Goal: Communication & Community: Answer question/provide support

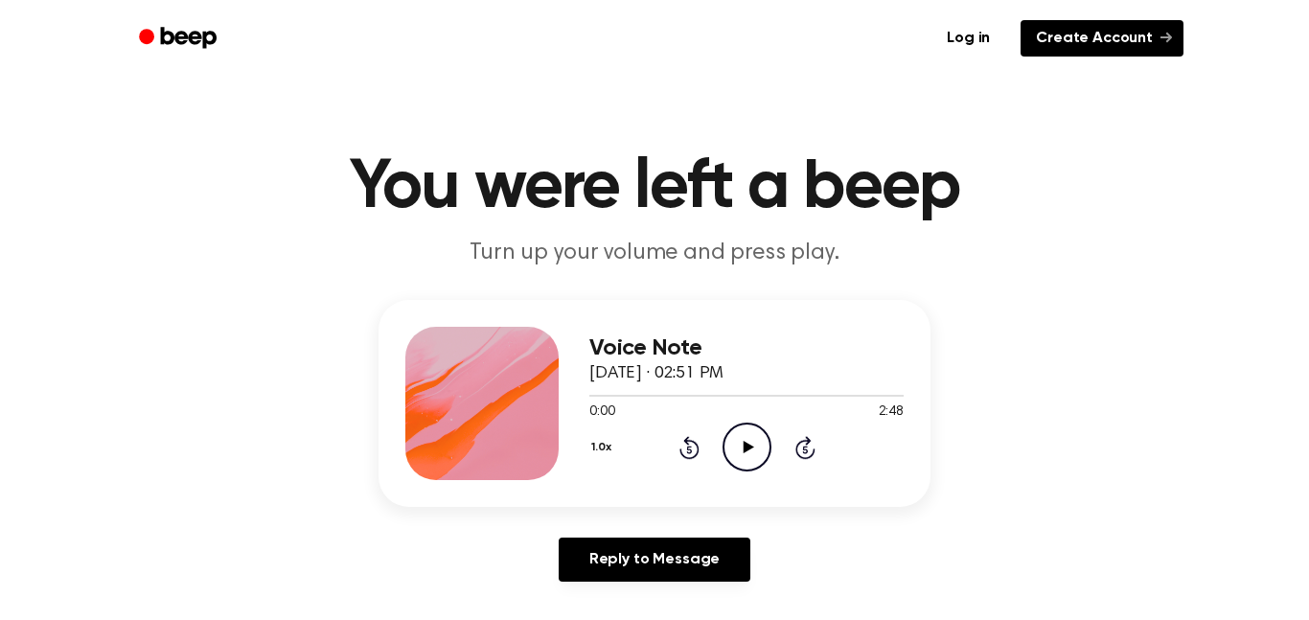
click at [1084, 34] on link "Create Account" at bounding box center [1101, 38] width 163 height 36
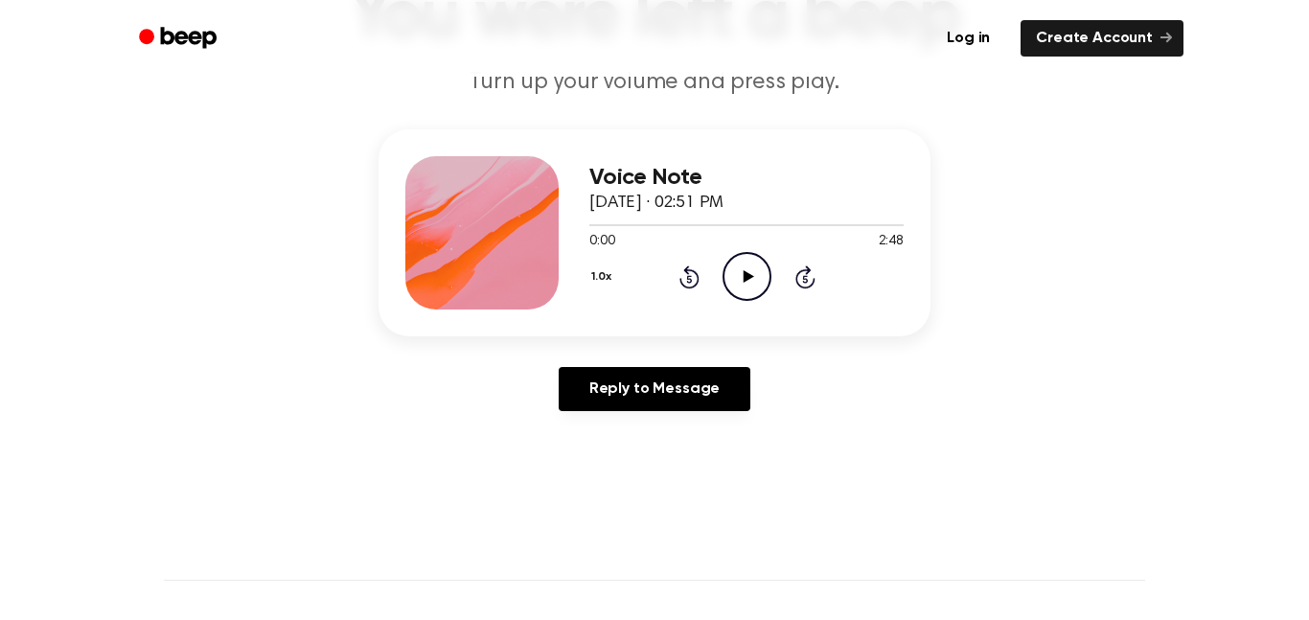
scroll to position [172, 0]
click at [599, 269] on button "1.0x" at bounding box center [603, 276] width 29 height 33
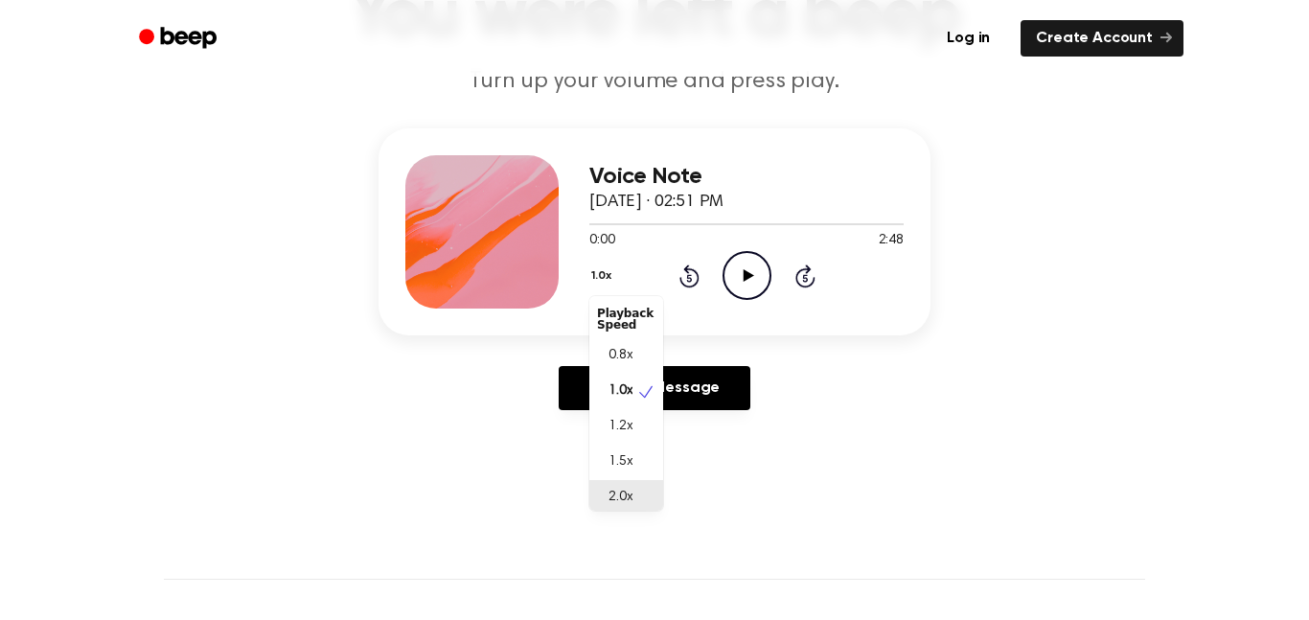
click at [616, 502] on span "2.0x" at bounding box center [620, 498] width 24 height 20
click at [752, 281] on icon "Play Audio" at bounding box center [746, 275] width 49 height 49
click at [605, 276] on button "2.0x" at bounding box center [605, 276] width 32 height 33
click at [614, 454] on span "1.5x" at bounding box center [620, 457] width 24 height 20
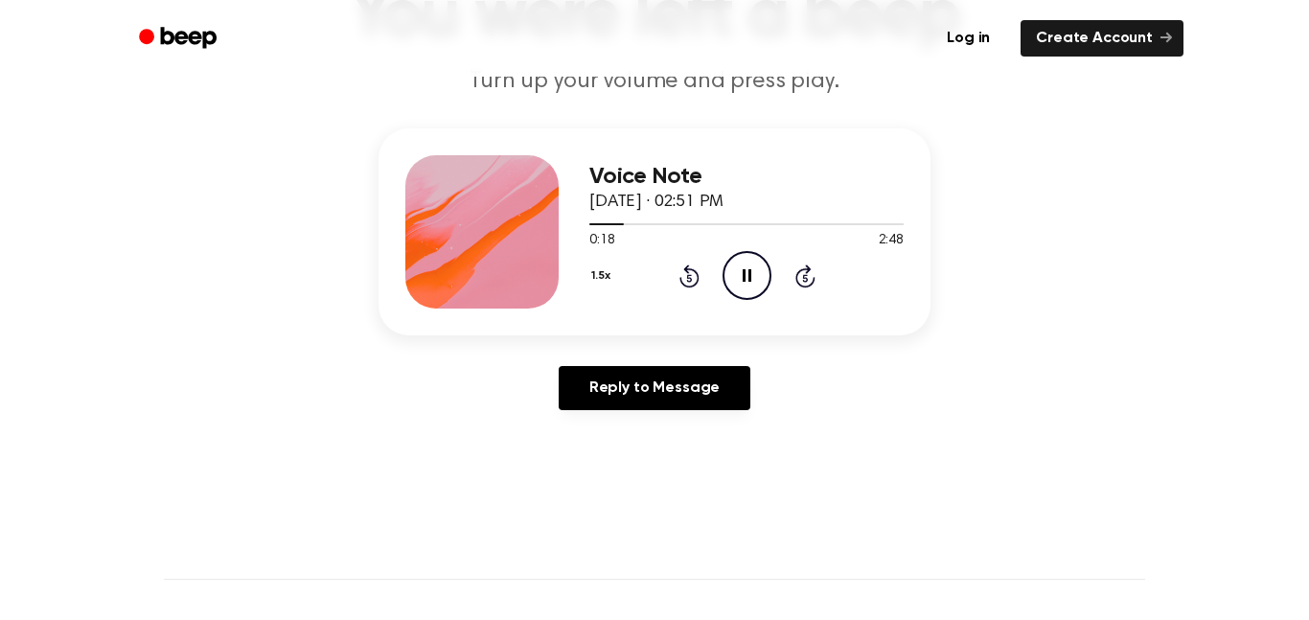
click at [605, 275] on button "1.5x" at bounding box center [603, 276] width 28 height 33
click at [625, 433] on span "1.2x" at bounding box center [620, 427] width 24 height 20
click at [605, 275] on button "1.2x" at bounding box center [603, 276] width 28 height 33
click at [614, 390] on span "1.0x" at bounding box center [620, 391] width 24 height 20
click at [599, 283] on button "1.0x" at bounding box center [603, 276] width 29 height 33
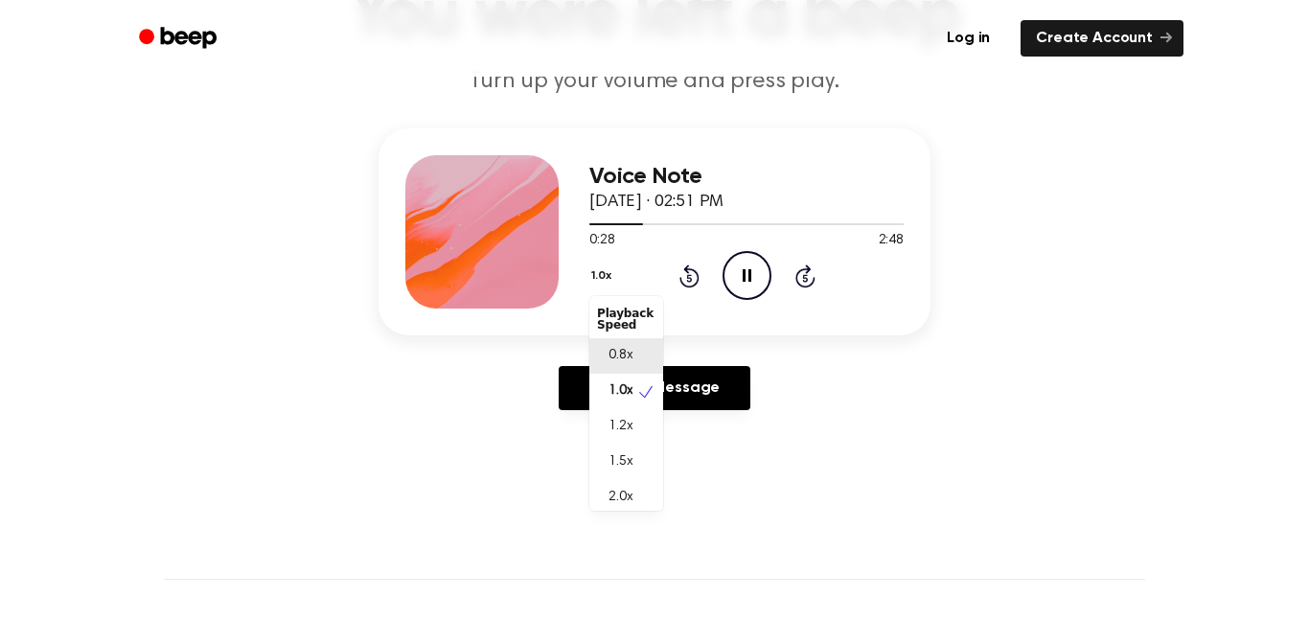
click at [617, 351] on span "0.8x" at bounding box center [620, 356] width 24 height 20
click at [593, 277] on button "0.8x" at bounding box center [605, 276] width 33 height 33
click at [610, 325] on div "Playback Speed" at bounding box center [626, 319] width 74 height 38
click at [694, 281] on icon "Rewind 5 seconds" at bounding box center [688, 275] width 21 height 25
click at [597, 218] on div at bounding box center [746, 223] width 314 height 15
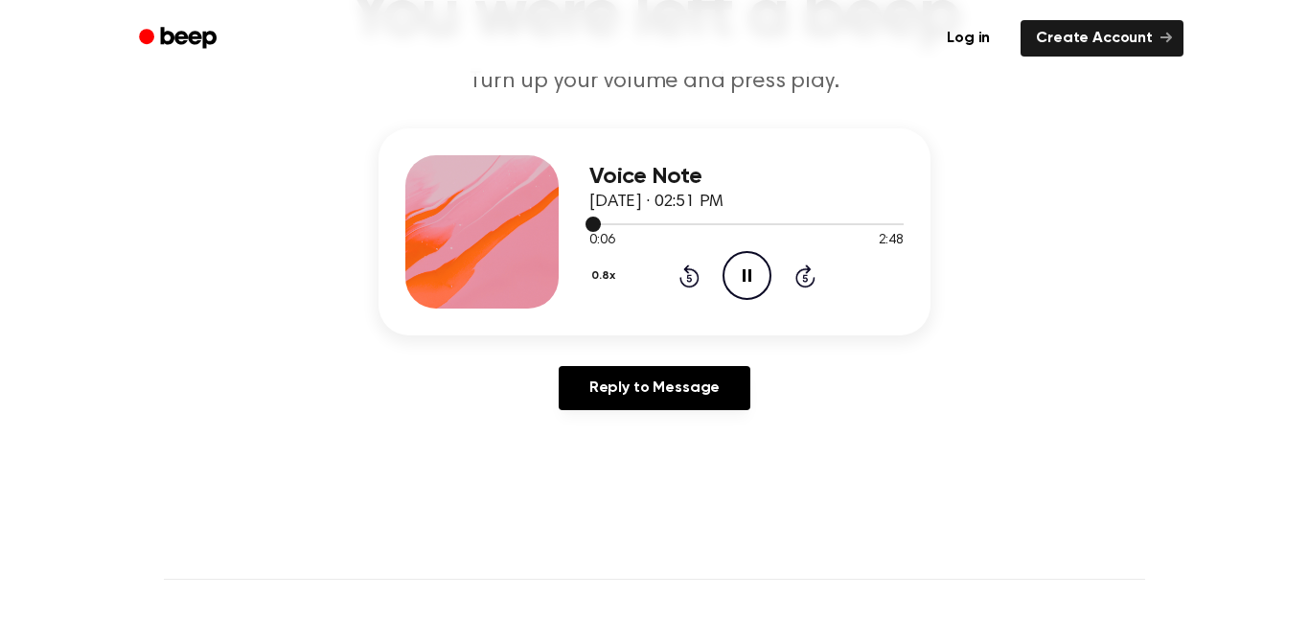
click at [779, 223] on div at bounding box center [746, 224] width 314 height 2
click at [610, 236] on span "1:42" at bounding box center [601, 241] width 25 height 20
click at [608, 229] on div at bounding box center [746, 223] width 314 height 15
click at [593, 228] on div at bounding box center [746, 223] width 314 height 15
click at [743, 286] on icon "Pause Audio" at bounding box center [746, 275] width 49 height 49
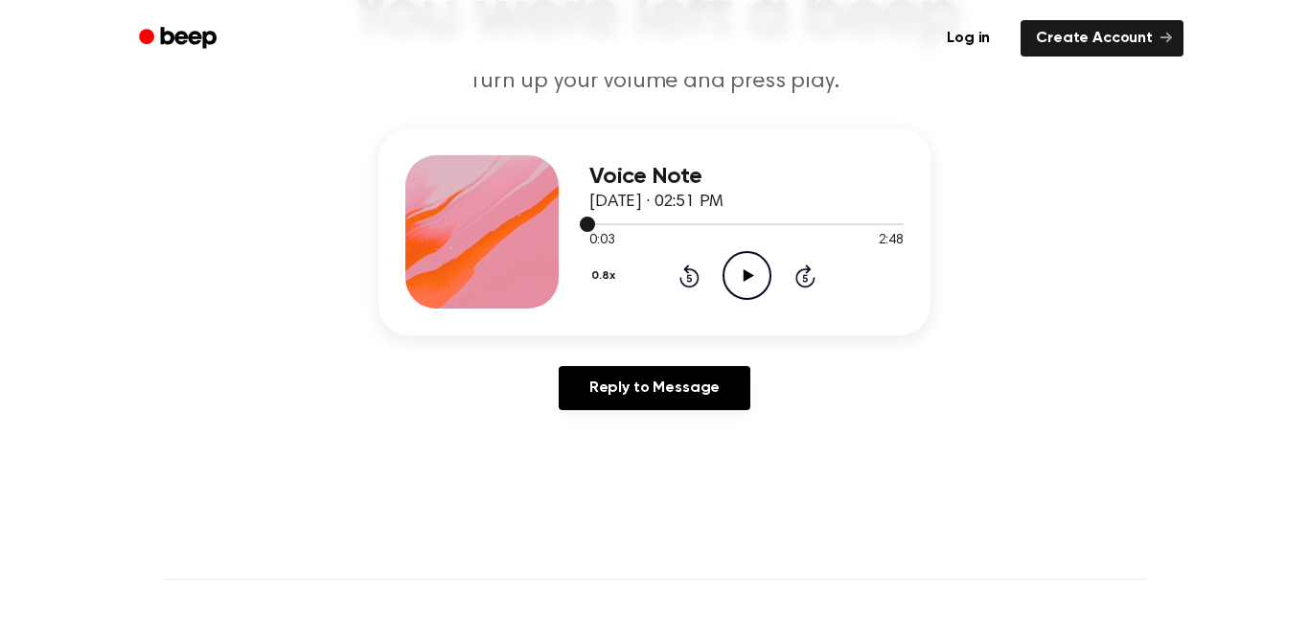
click at [585, 225] on span at bounding box center [587, 224] width 15 height 15
click at [442, 205] on div at bounding box center [481, 231] width 153 height 153
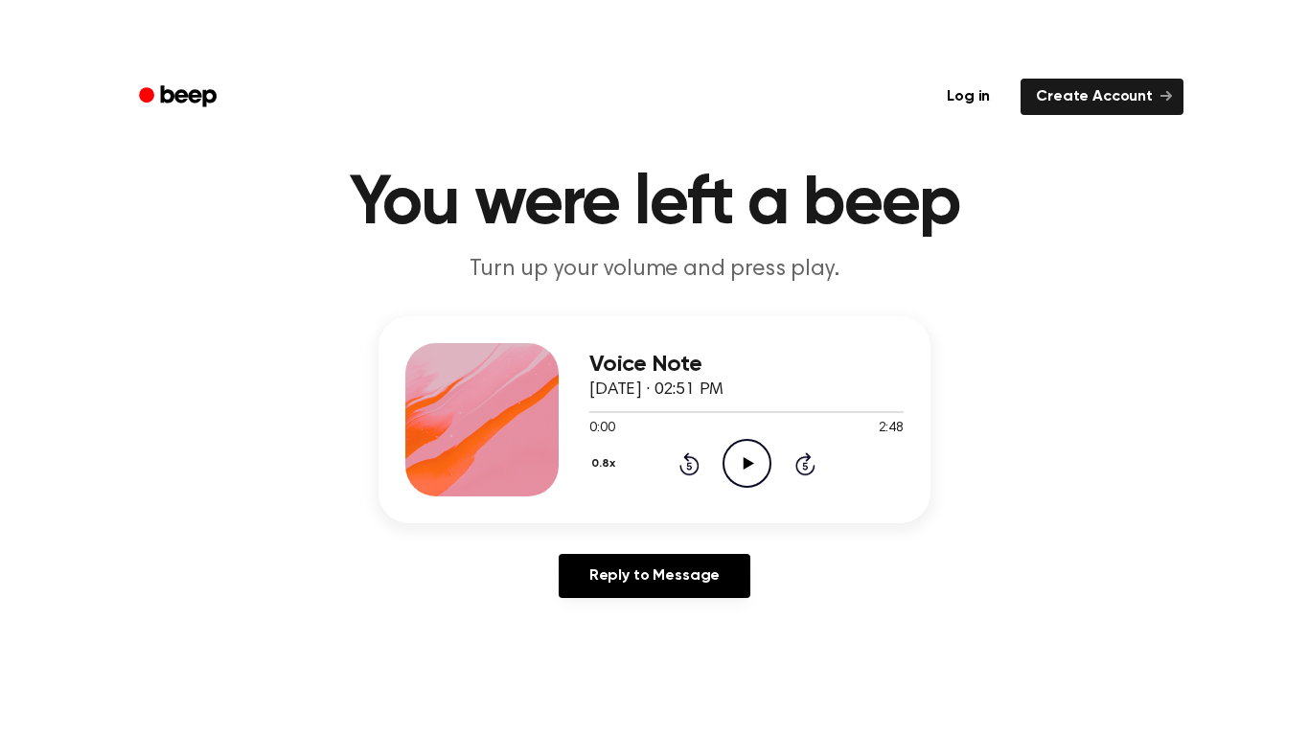
scroll to position [38, 0]
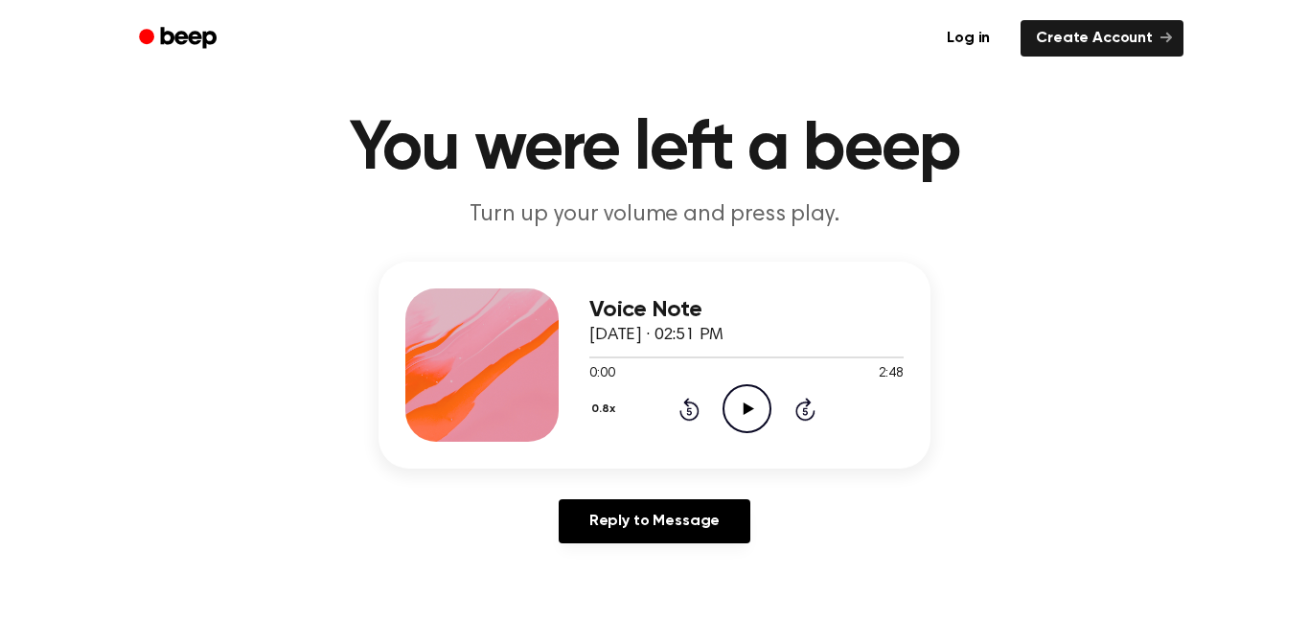
click at [955, 74] on div "Log in Create Account" at bounding box center [655, 38] width 1058 height 77
click at [734, 402] on icon "Play Audio" at bounding box center [746, 408] width 49 height 49
click at [751, 419] on icon "Pause Audio" at bounding box center [746, 408] width 49 height 49
click at [740, 415] on icon "Play Audio" at bounding box center [746, 408] width 49 height 49
click at [740, 415] on icon "Pause Audio" at bounding box center [746, 408] width 49 height 49
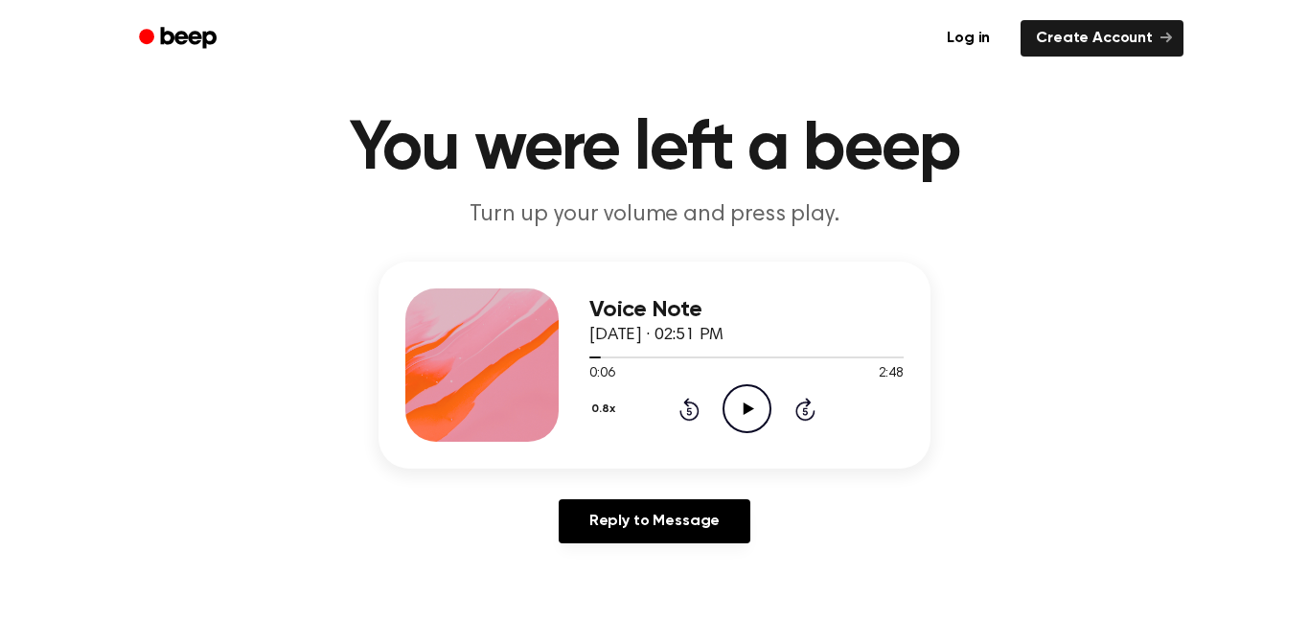
click at [785, 322] on div "Voice Note [DATE] · 02:51 PM" at bounding box center [746, 323] width 314 height 52
click at [839, 230] on p "Turn up your volume and press play." at bounding box center [654, 215] width 736 height 32
click at [746, 412] on icon at bounding box center [748, 408] width 11 height 12
click at [589, 361] on div at bounding box center [746, 356] width 314 height 15
click at [688, 413] on icon "Rewind 5 seconds" at bounding box center [688, 409] width 21 height 25
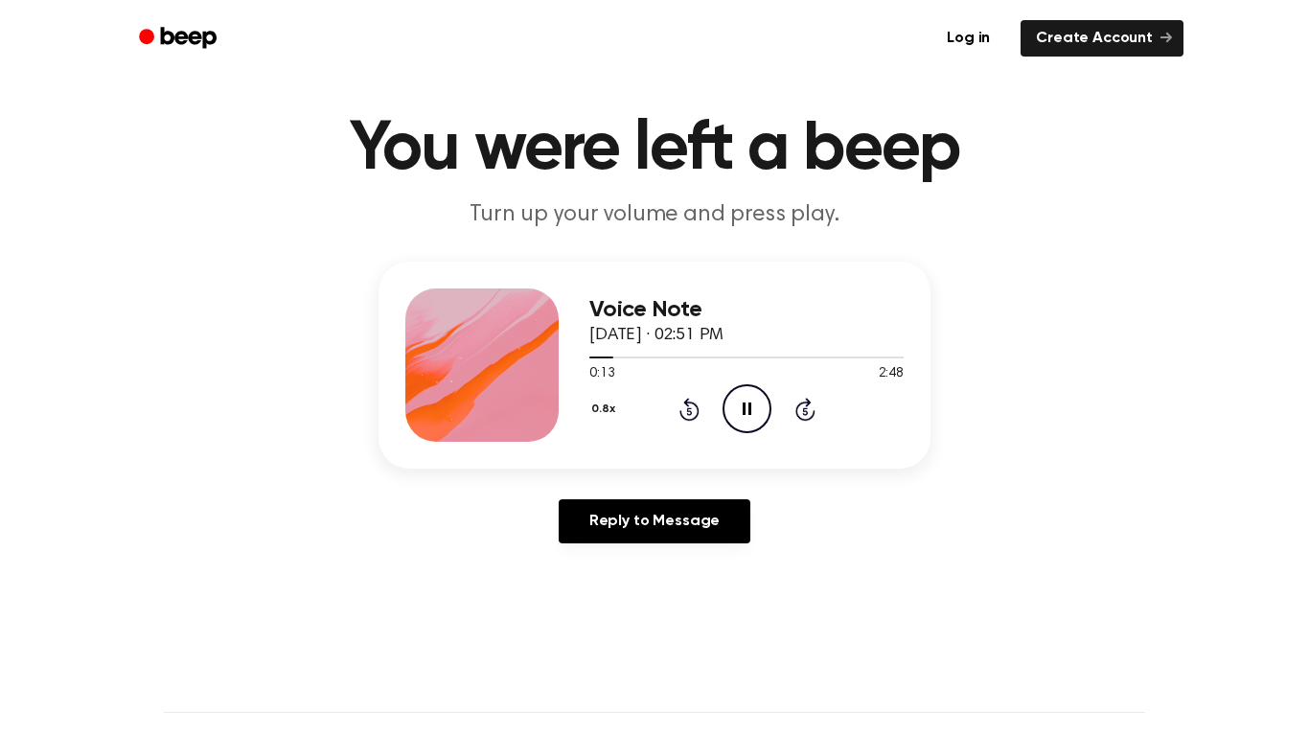
click at [727, 391] on icon "Pause Audio" at bounding box center [746, 408] width 49 height 49
click at [723, 384] on icon "Play Audio" at bounding box center [746, 408] width 49 height 49
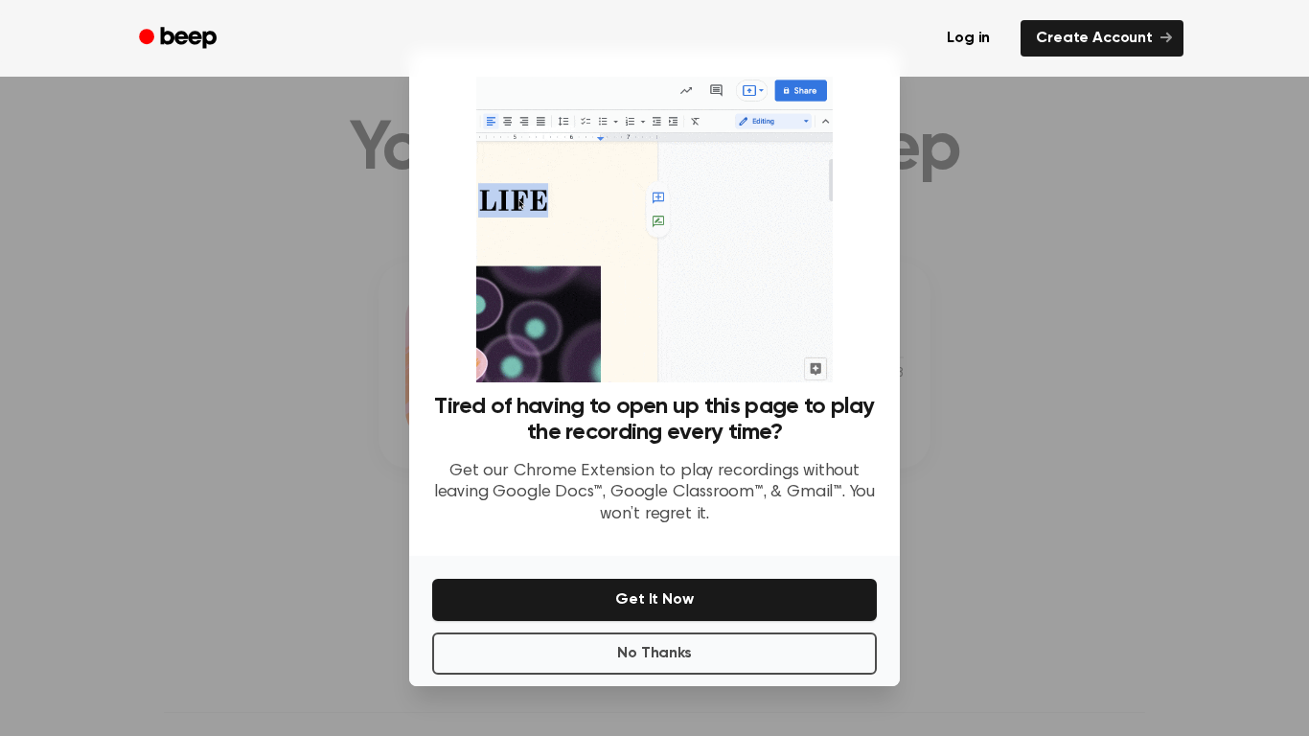
click at [987, 469] on div at bounding box center [654, 368] width 1309 height 736
click at [1025, 540] on div at bounding box center [654, 368] width 1309 height 736
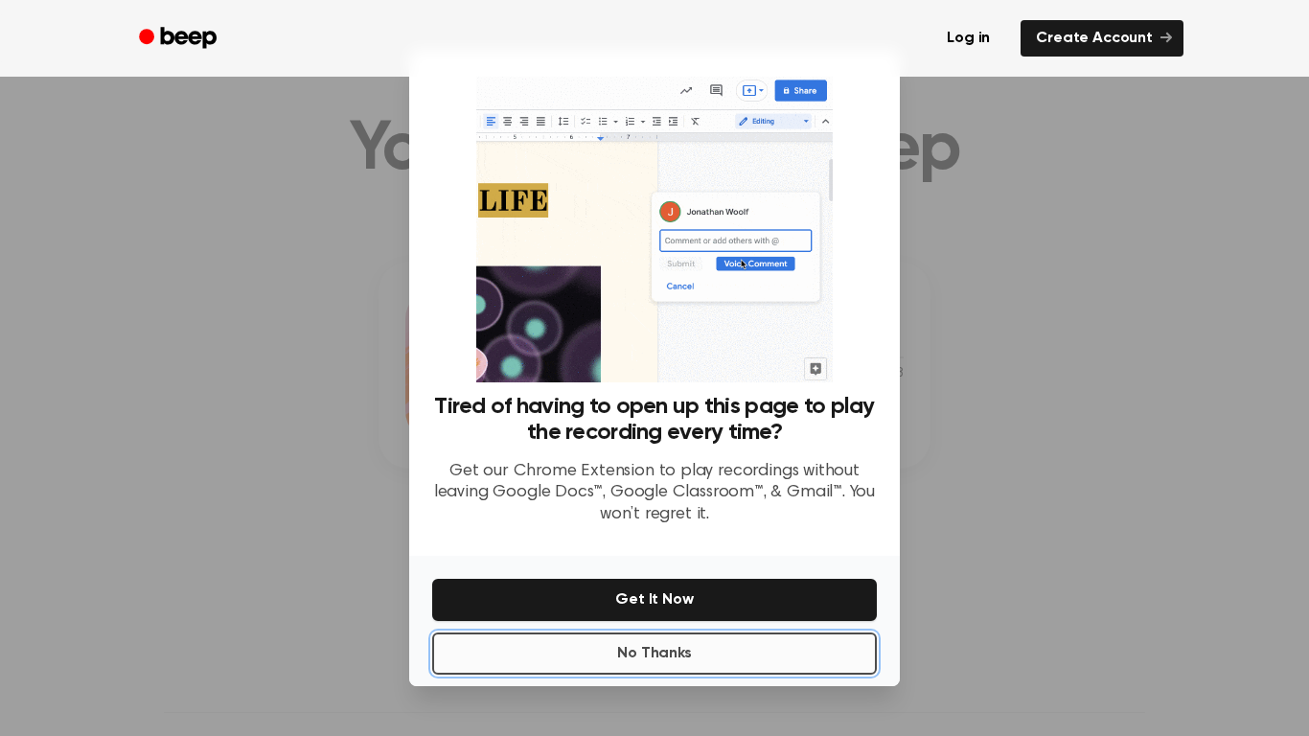
click at [797, 619] on button "No Thanks" at bounding box center [654, 653] width 445 height 42
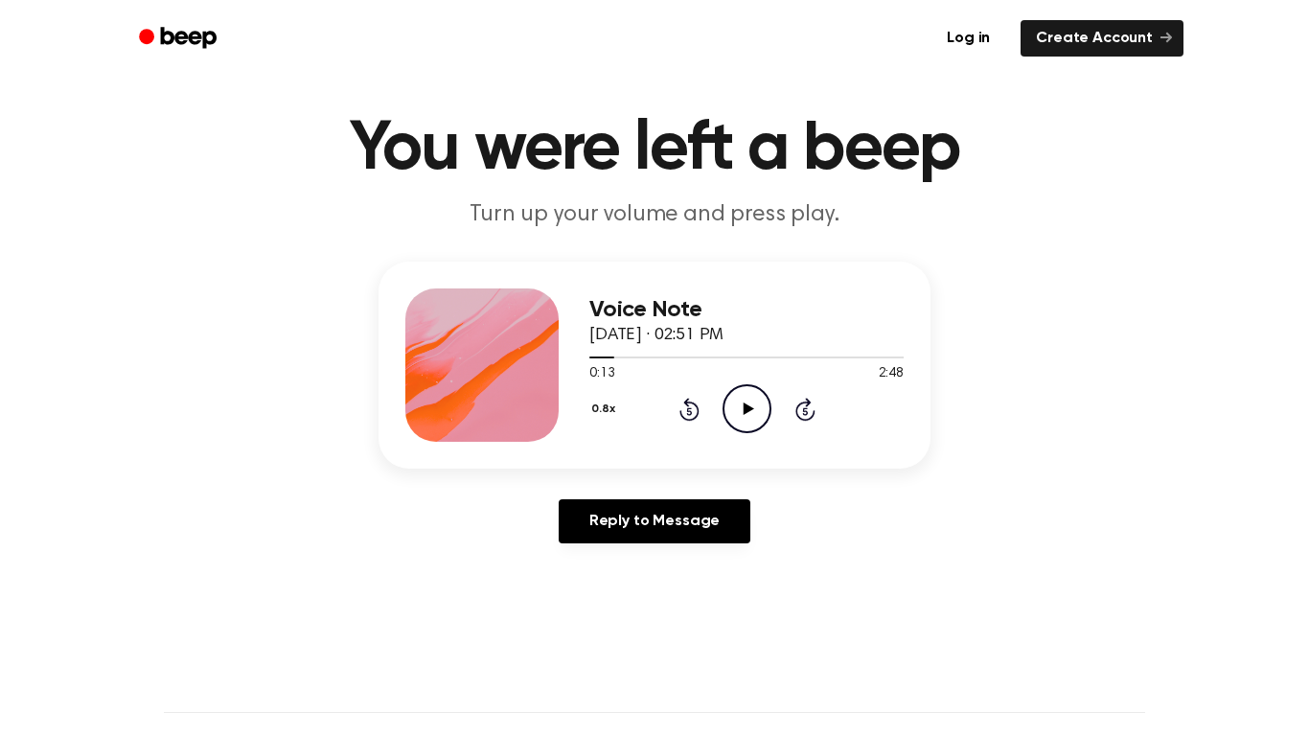
click at [745, 391] on icon "Play Audio" at bounding box center [746, 408] width 49 height 49
click at [745, 391] on icon "Pause Audio" at bounding box center [746, 408] width 49 height 49
click at [745, 391] on icon "Play Audio" at bounding box center [746, 408] width 49 height 49
click at [745, 391] on icon "Pause Audio" at bounding box center [746, 408] width 49 height 49
click at [745, 391] on icon "Play Audio" at bounding box center [746, 408] width 49 height 49
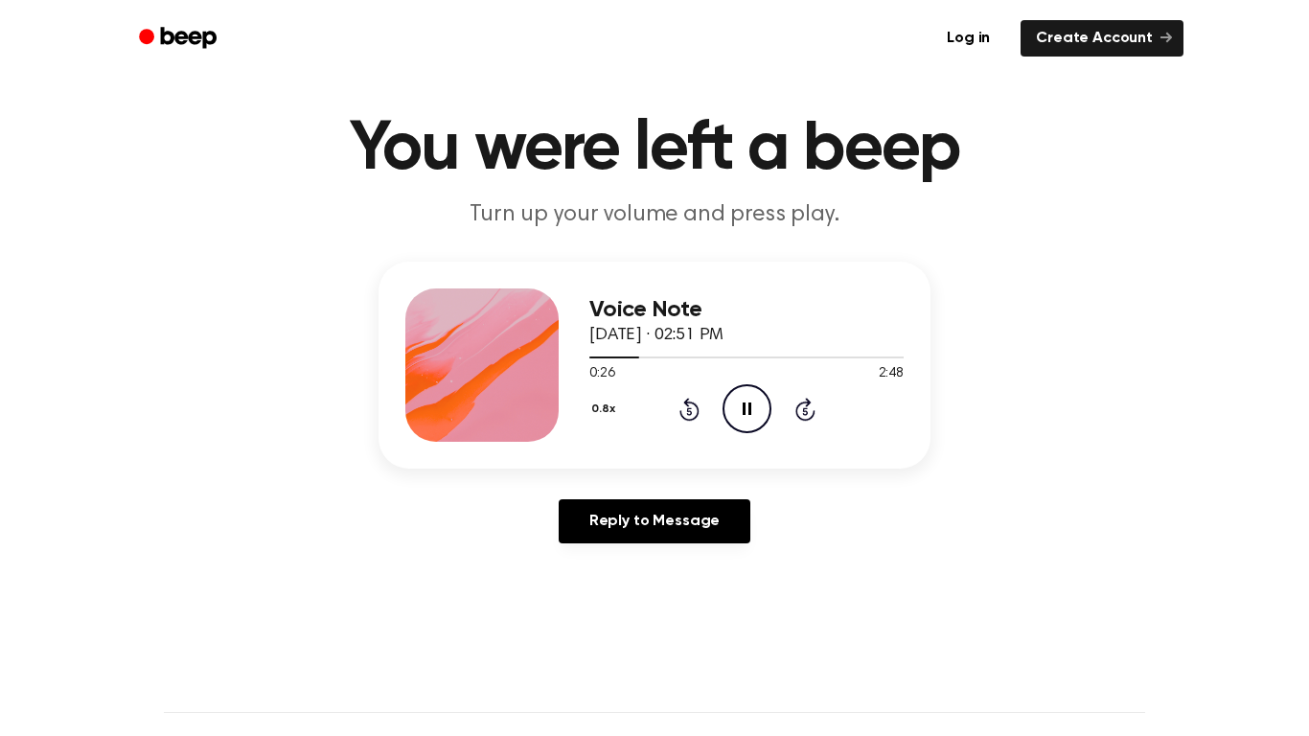
click at [745, 391] on icon "Pause Audio" at bounding box center [746, 408] width 49 height 49
click at [745, 391] on icon "Play Audio" at bounding box center [746, 408] width 49 height 49
click at [745, 391] on icon "Pause Audio" at bounding box center [746, 408] width 49 height 49
click at [745, 391] on icon "Play Audio" at bounding box center [746, 408] width 49 height 49
click at [745, 391] on icon "Pause Audio" at bounding box center [746, 408] width 49 height 49
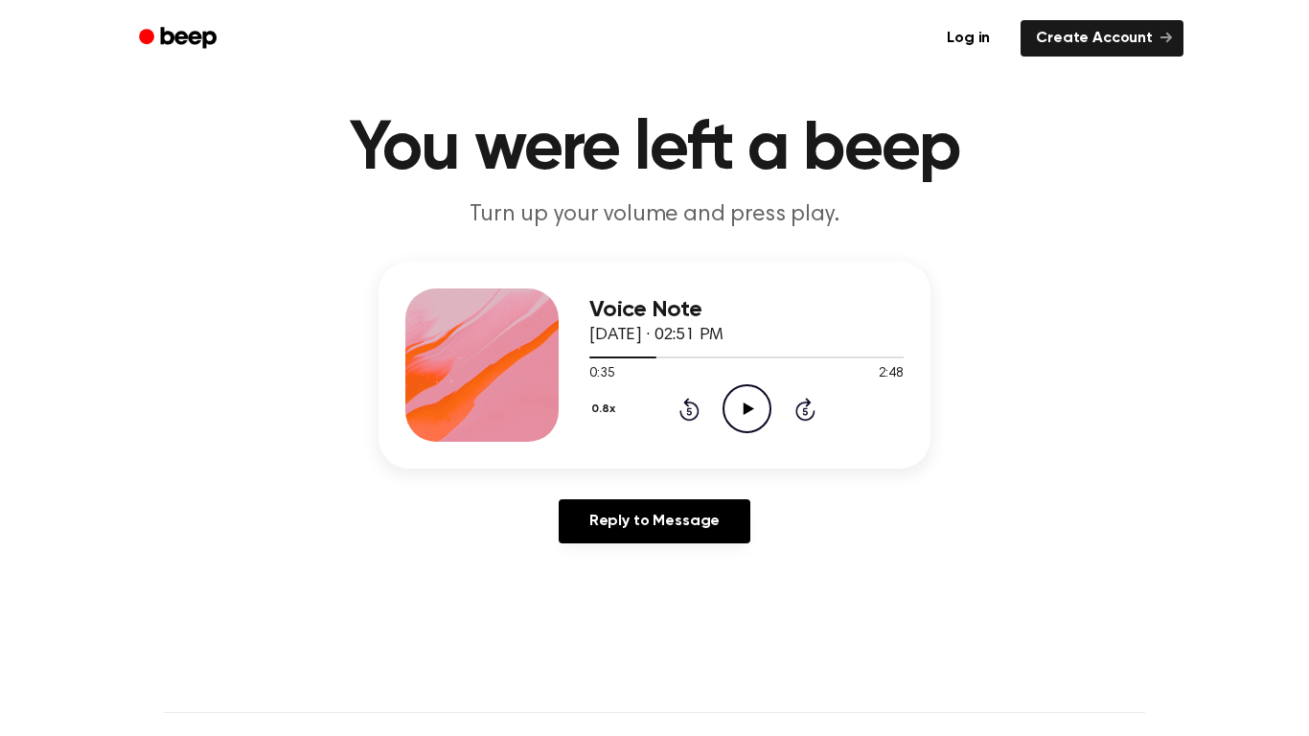
click at [694, 408] on icon "Rewind 5 seconds" at bounding box center [688, 409] width 21 height 25
click at [756, 413] on icon "Play Audio" at bounding box center [746, 408] width 49 height 49
click at [689, 409] on icon "Rewind 5 seconds" at bounding box center [688, 409] width 21 height 25
click at [729, 407] on icon "Pause Audio" at bounding box center [746, 408] width 49 height 49
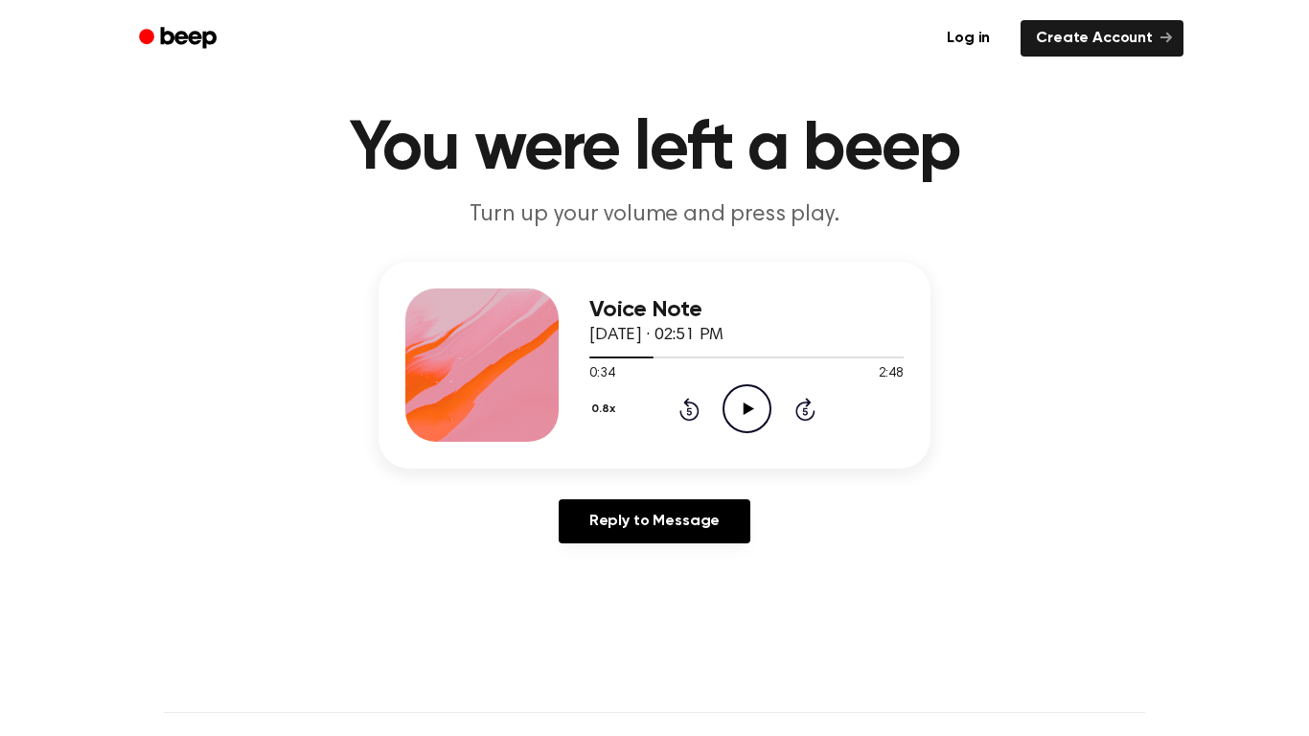
click at [729, 407] on icon "Play Audio" at bounding box center [746, 408] width 49 height 49
click at [729, 407] on icon "Pause Audio" at bounding box center [746, 408] width 49 height 49
click at [729, 407] on icon "Play Audio" at bounding box center [746, 408] width 49 height 49
click at [729, 407] on icon "Pause Audio" at bounding box center [746, 408] width 49 height 49
click at [729, 410] on icon "Play Audio" at bounding box center [746, 408] width 49 height 49
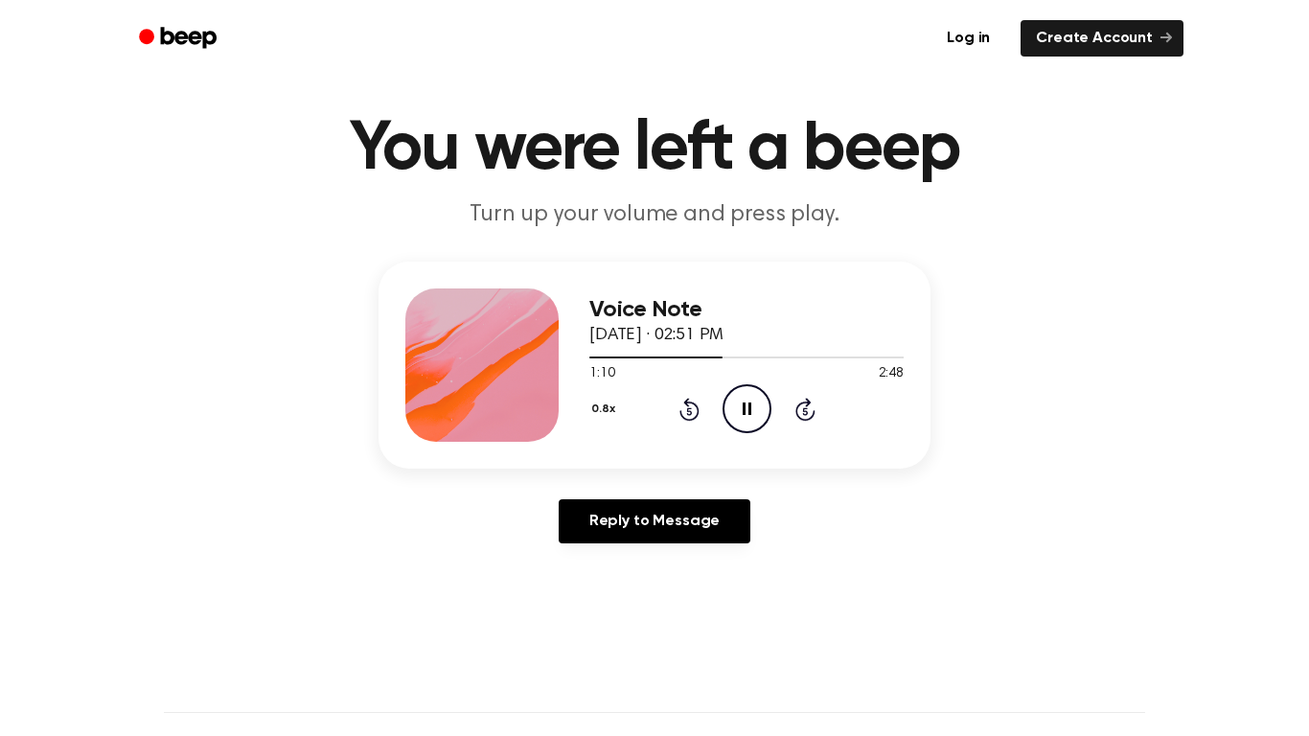
click at [729, 410] on icon "Pause Audio" at bounding box center [746, 408] width 49 height 49
click at [729, 413] on icon "Play Audio" at bounding box center [746, 408] width 49 height 49
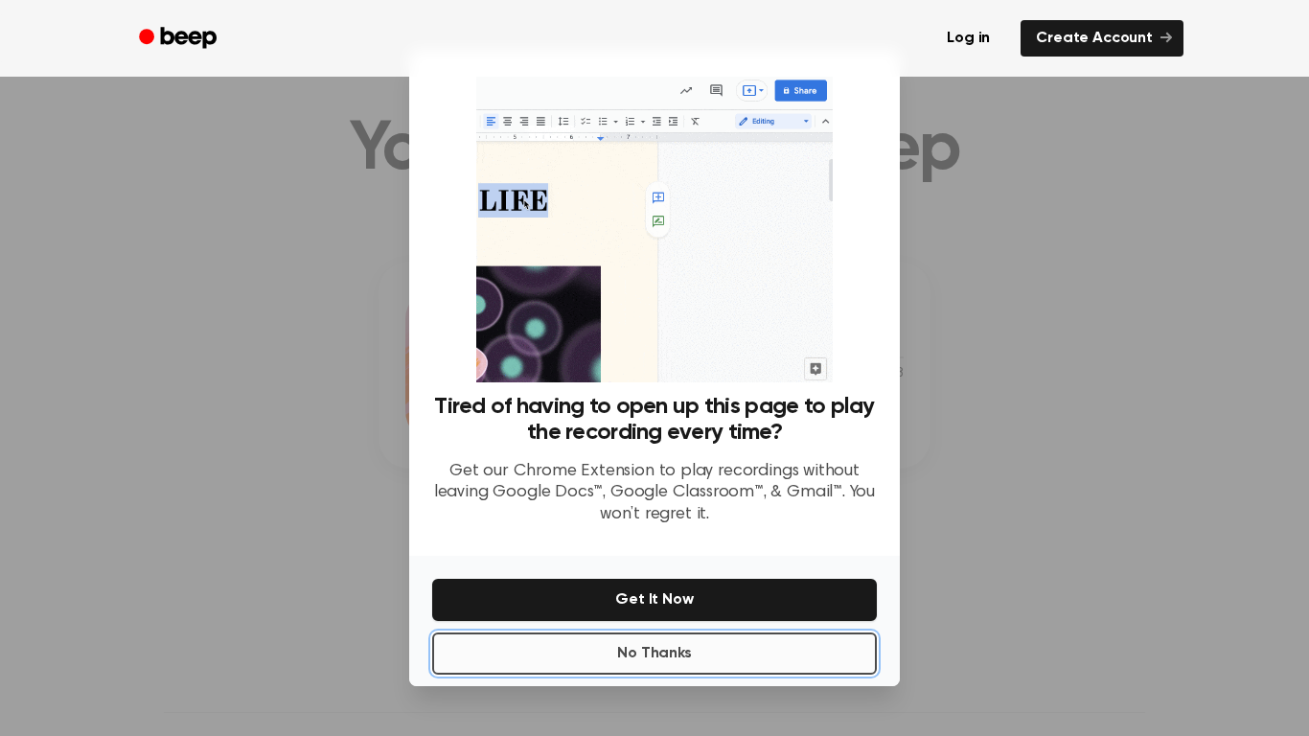
click at [724, 619] on button "No Thanks" at bounding box center [654, 653] width 445 height 42
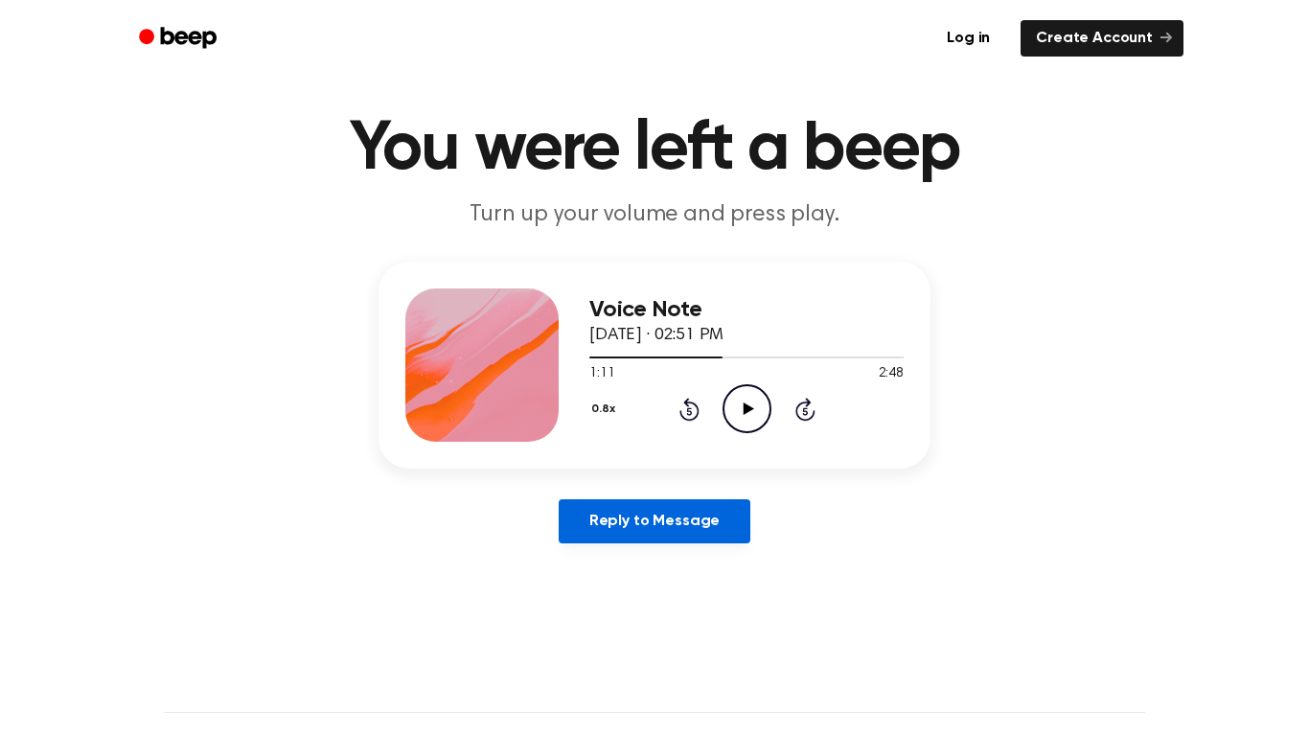
click at [704, 523] on link "Reply to Message" at bounding box center [655, 521] width 192 height 44
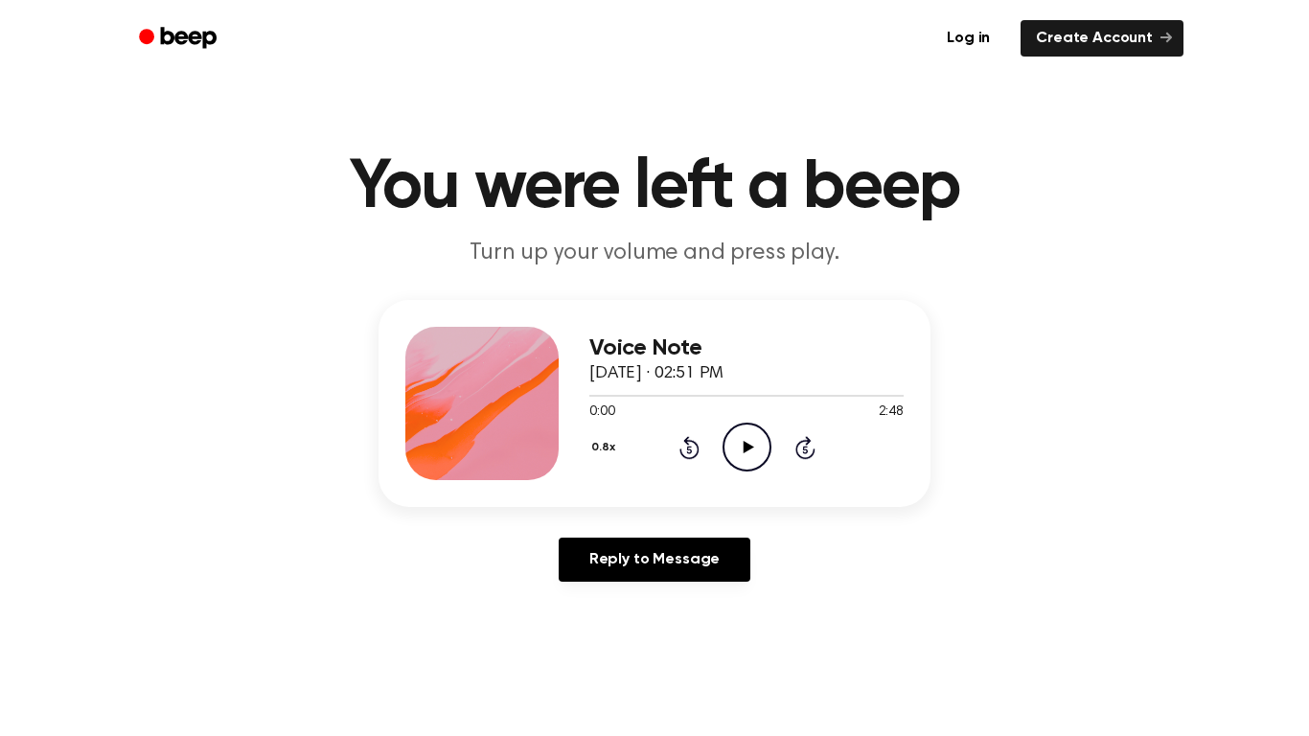
scroll to position [38, 0]
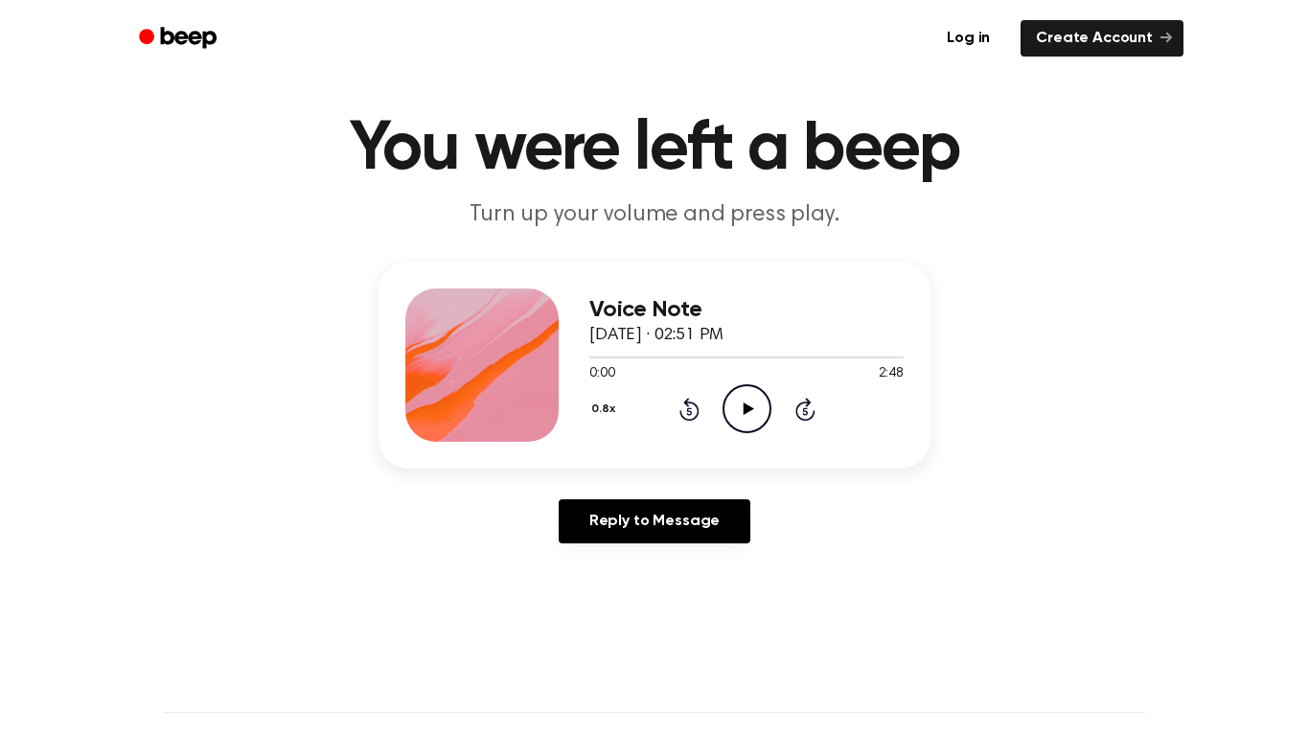
click at [726, 409] on icon "Play Audio" at bounding box center [746, 408] width 49 height 49
click at [812, 410] on icon at bounding box center [805, 409] width 20 height 23
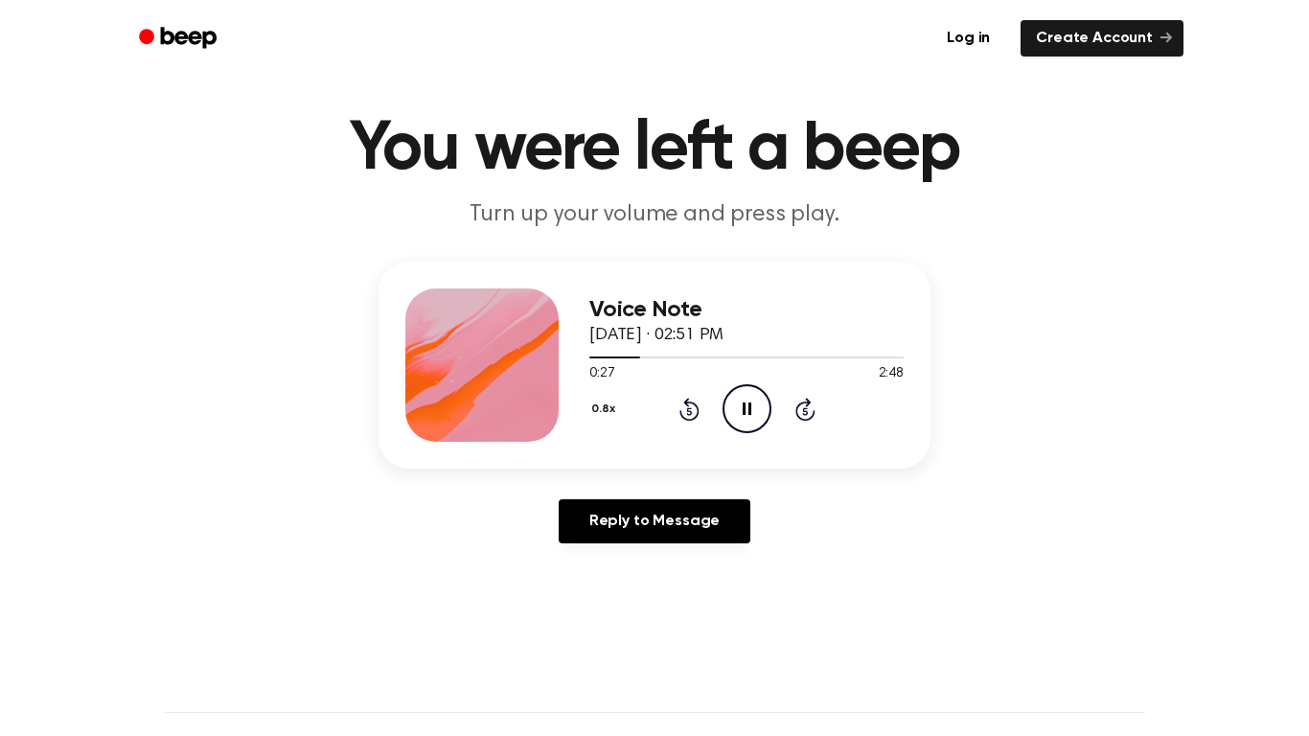
click at [812, 410] on icon at bounding box center [805, 409] width 20 height 23
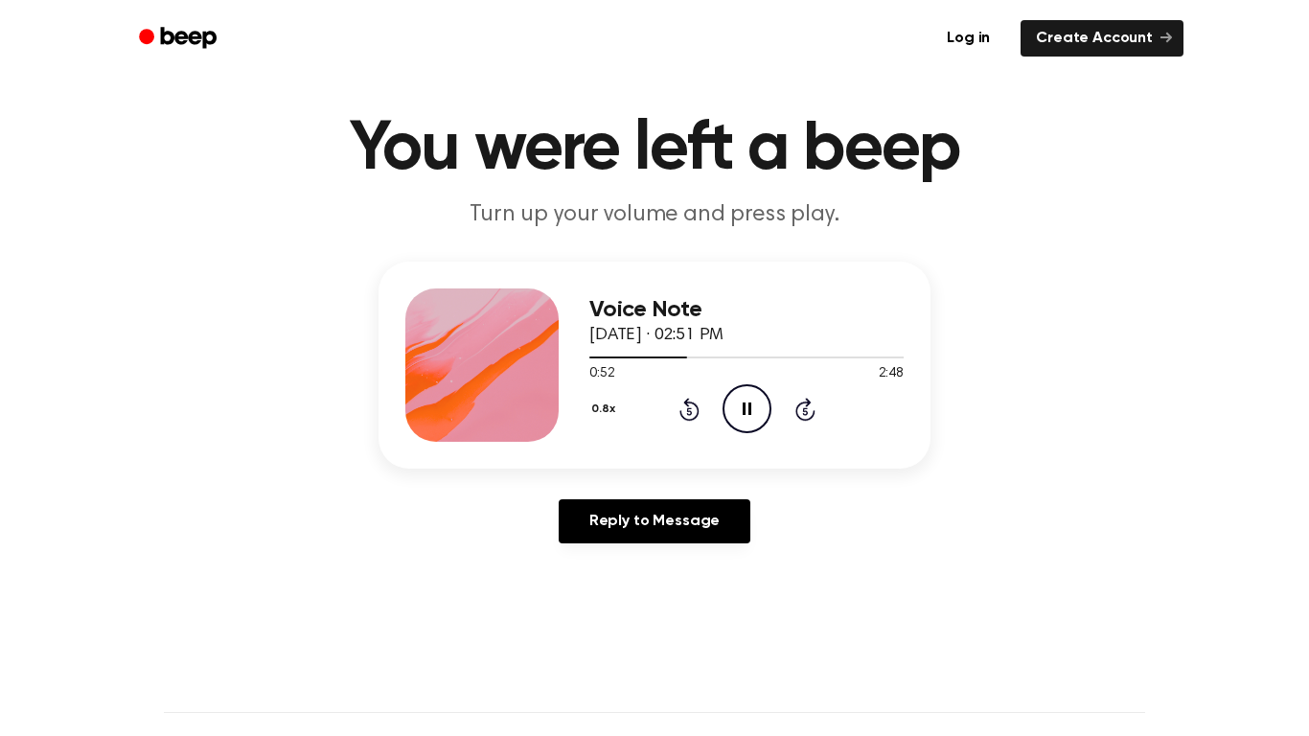
click at [812, 410] on icon at bounding box center [805, 409] width 20 height 23
click at [693, 412] on icon "Rewind 5 seconds" at bounding box center [688, 409] width 21 height 25
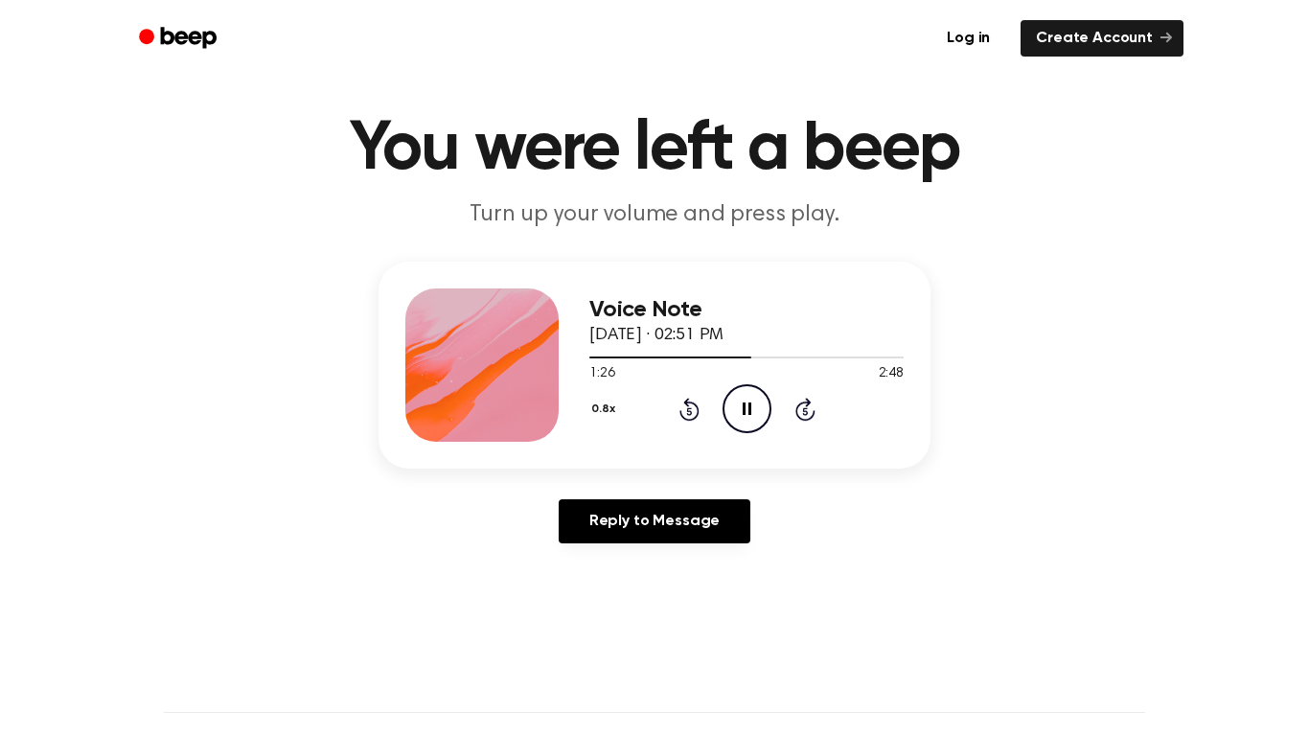
click at [693, 412] on icon "Rewind 5 seconds" at bounding box center [688, 409] width 21 height 25
click at [753, 419] on icon "Pause Audio" at bounding box center [746, 408] width 49 height 49
click at [753, 419] on icon "Play Audio" at bounding box center [746, 408] width 49 height 49
click at [753, 419] on icon "Pause Audio" at bounding box center [746, 408] width 49 height 49
click at [753, 419] on icon "Play Audio" at bounding box center [746, 408] width 49 height 49
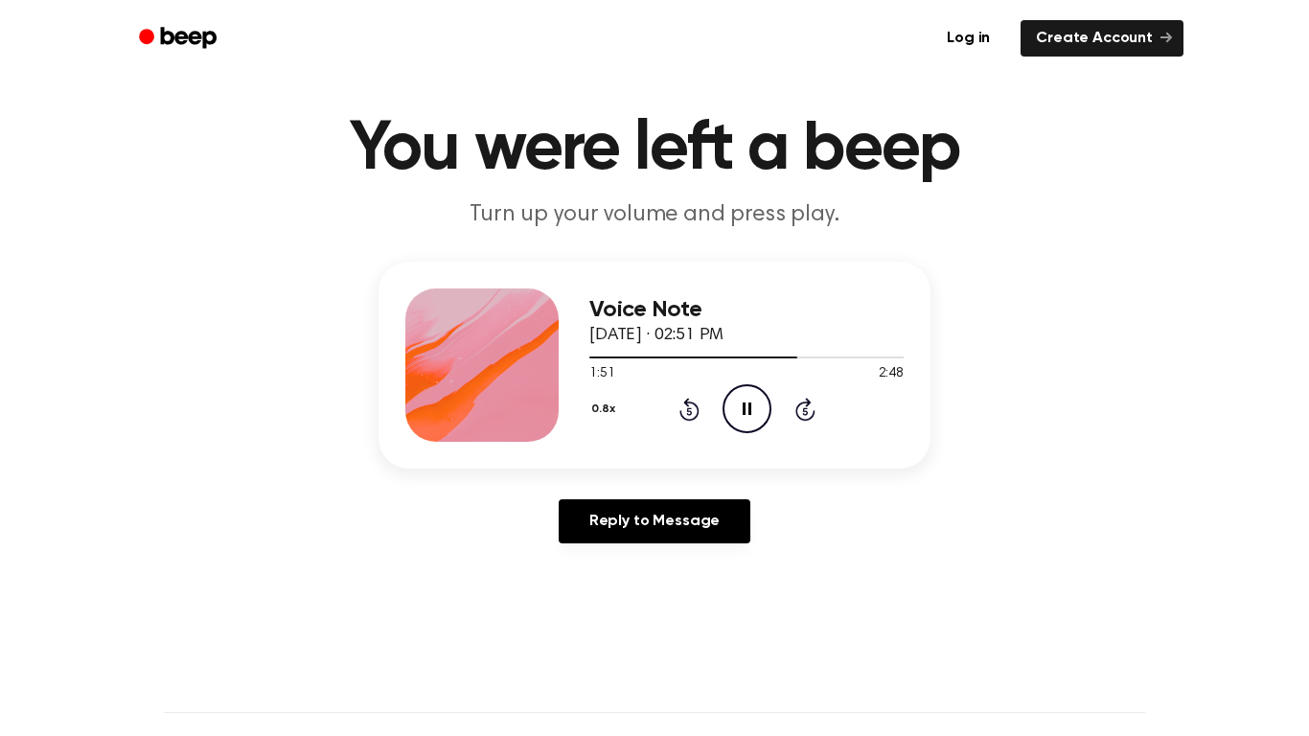
click at [753, 419] on icon "Pause Audio" at bounding box center [746, 408] width 49 height 49
click at [753, 419] on icon "Play Audio" at bounding box center [746, 408] width 49 height 49
click at [753, 419] on icon "Pause Audio" at bounding box center [746, 408] width 49 height 49
click at [758, 410] on icon "Play Audio" at bounding box center [746, 408] width 49 height 49
click at [758, 410] on icon "Pause Audio" at bounding box center [746, 408] width 49 height 49
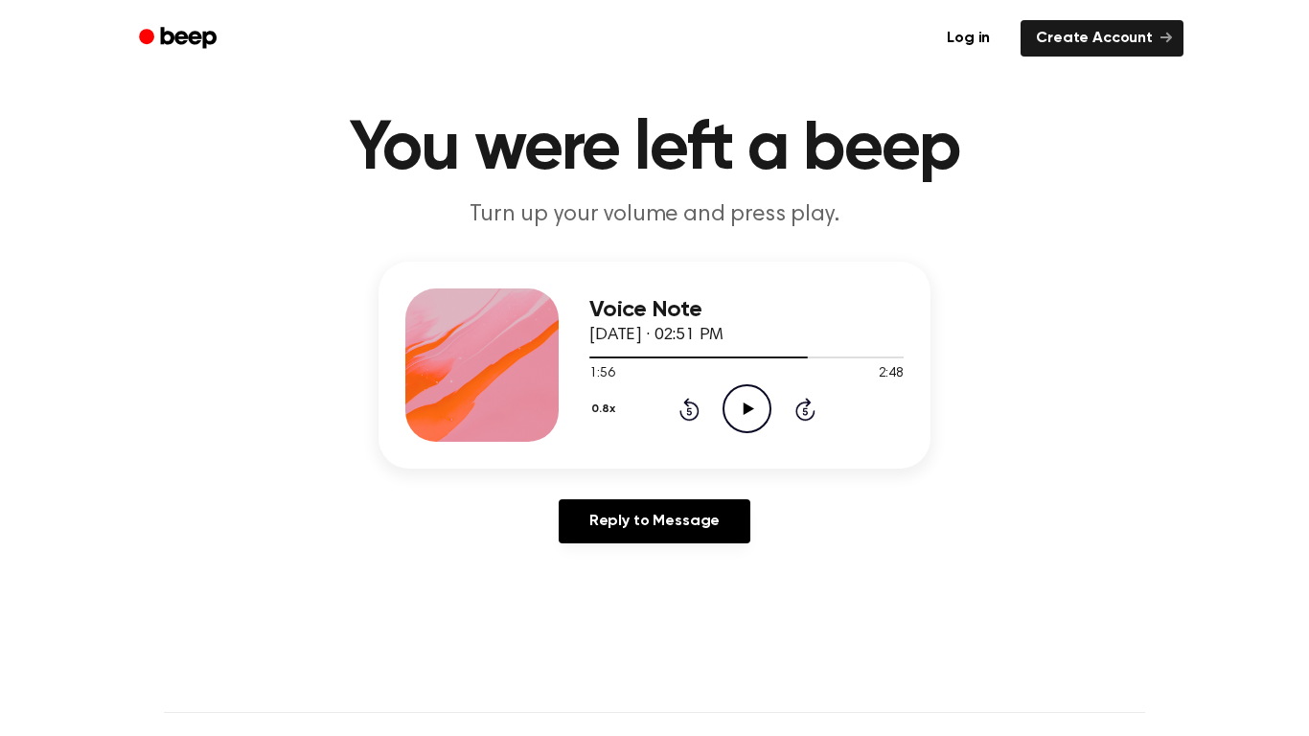
click at [753, 414] on icon "Play Audio" at bounding box center [746, 408] width 49 height 49
click at [753, 414] on icon "Pause Audio" at bounding box center [746, 408] width 49 height 49
click at [794, 356] on div at bounding box center [703, 357] width 228 height 2
click at [750, 421] on icon "Play Audio" at bounding box center [746, 408] width 49 height 49
click at [826, 359] on div at bounding box center [746, 356] width 314 height 15
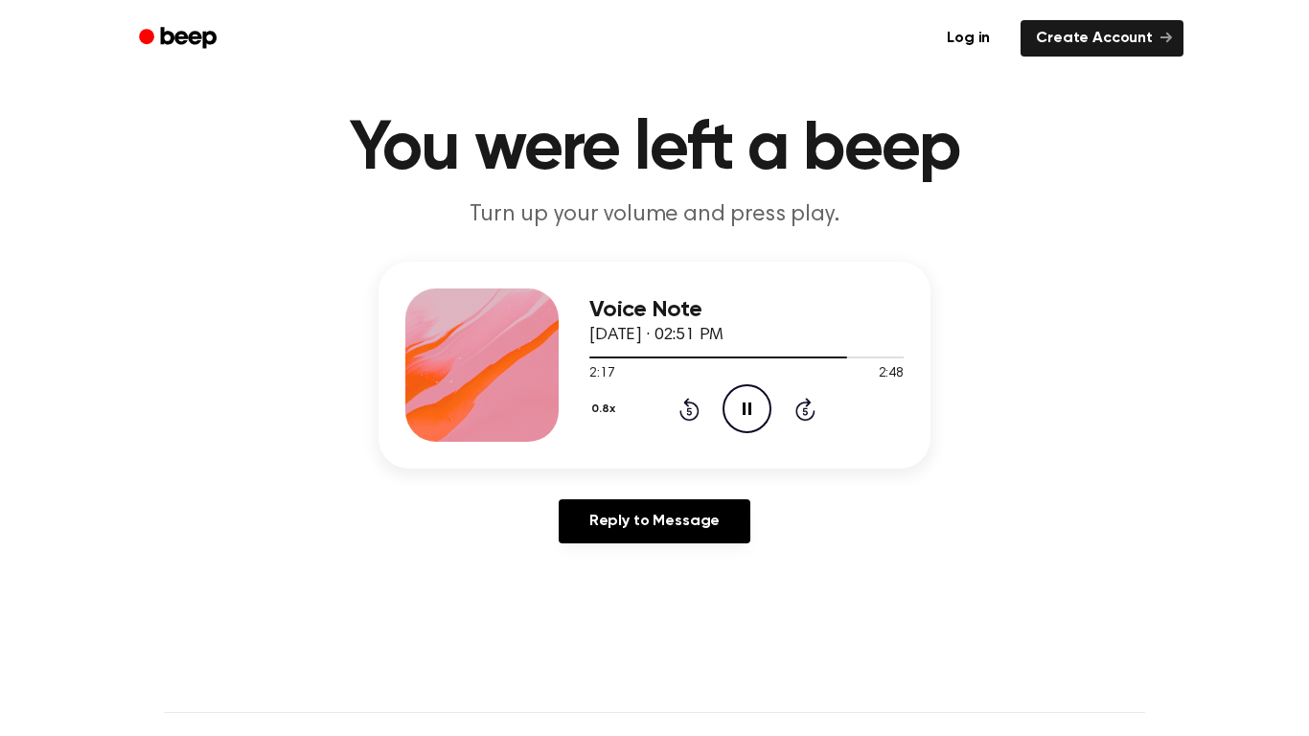
click at [762, 415] on icon "Pause Audio" at bounding box center [746, 408] width 49 height 49
click at [760, 356] on div at bounding box center [718, 357] width 258 height 2
click at [726, 351] on div at bounding box center [746, 356] width 314 height 15
click at [733, 353] on div at bounding box center [746, 356] width 314 height 15
click at [735, 353] on div at bounding box center [746, 356] width 314 height 15
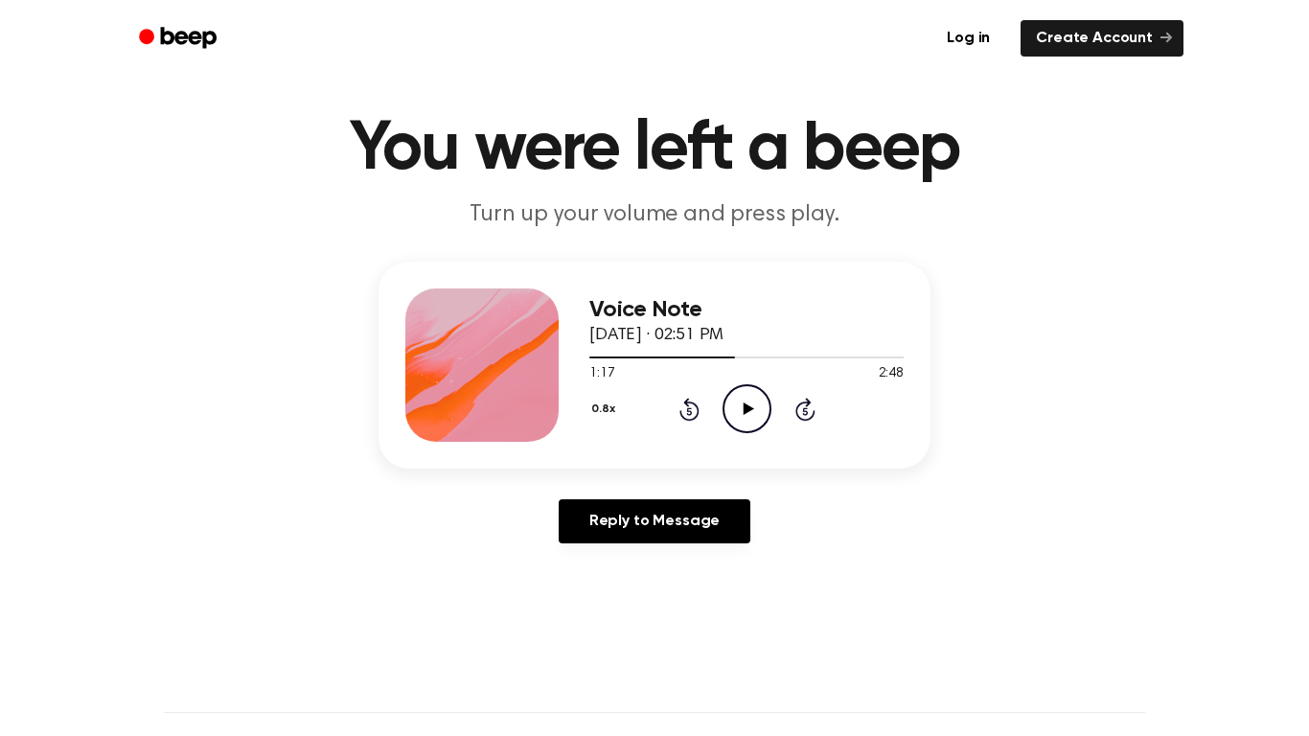
click at [735, 402] on icon "Play Audio" at bounding box center [746, 408] width 49 height 49
click at [797, 406] on icon at bounding box center [805, 409] width 20 height 23
click at [690, 409] on icon "Rewind 5 seconds" at bounding box center [688, 409] width 21 height 25
click at [687, 408] on icon at bounding box center [688, 411] width 5 height 8
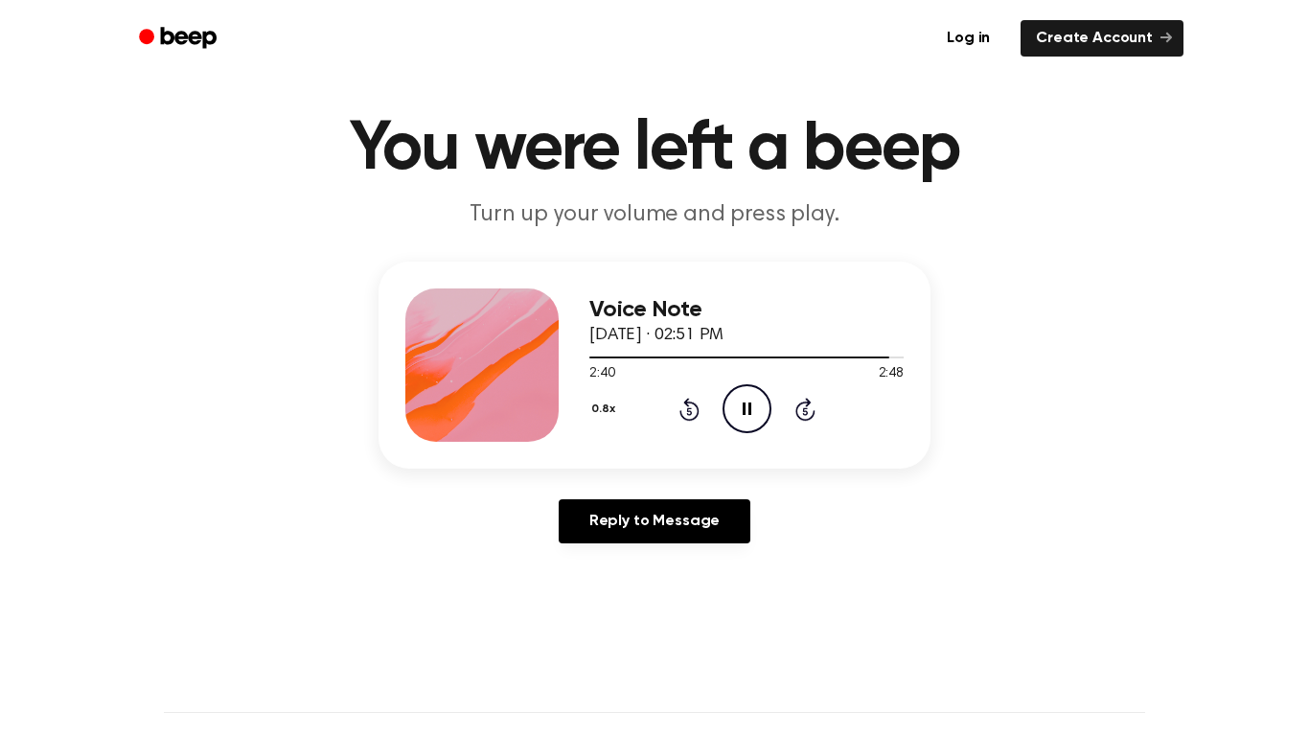
click at [687, 408] on icon at bounding box center [688, 411] width 5 height 8
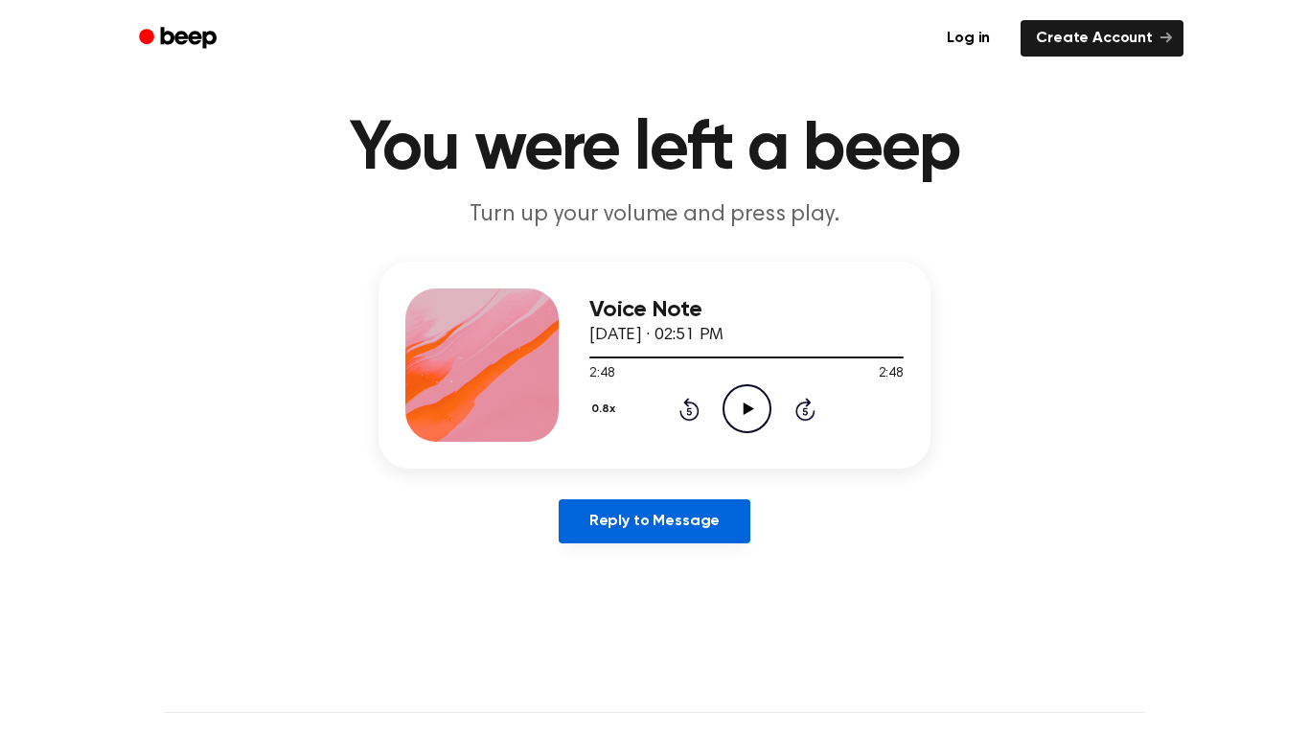
click at [703, 510] on link "Reply to Message" at bounding box center [655, 521] width 192 height 44
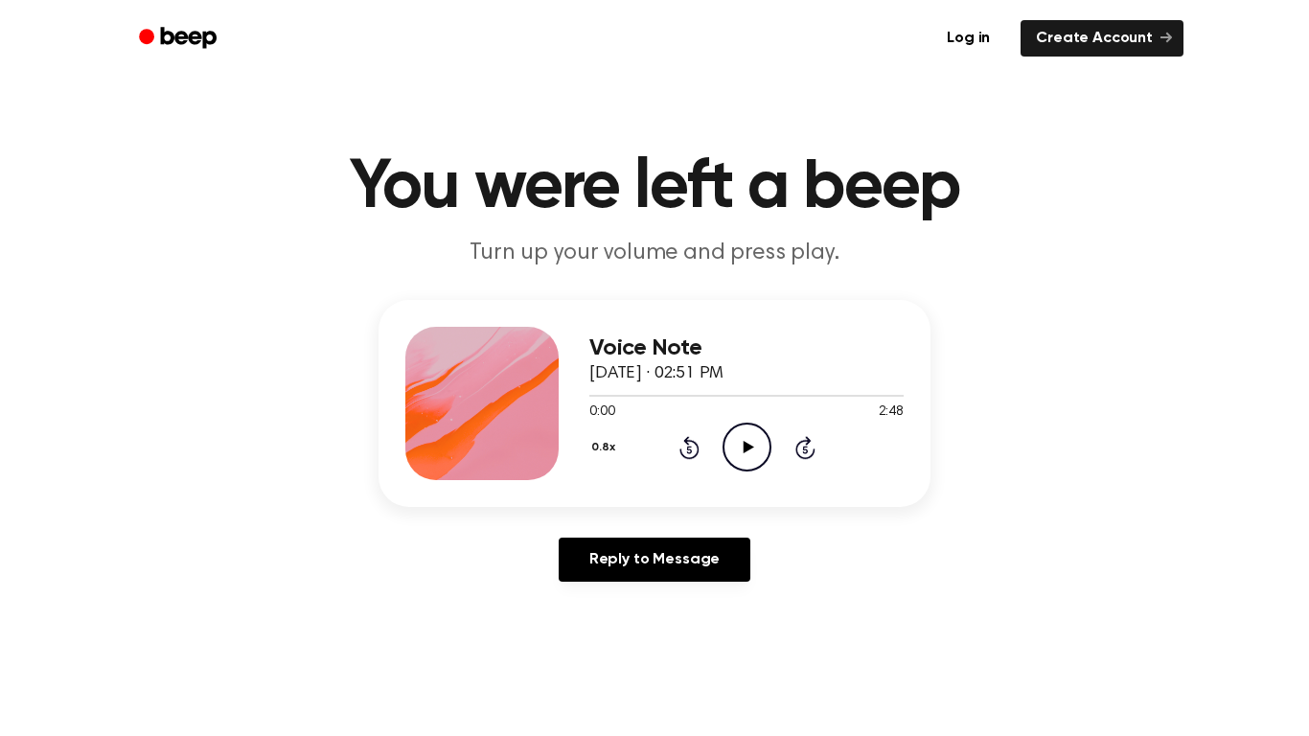
scroll to position [38, 0]
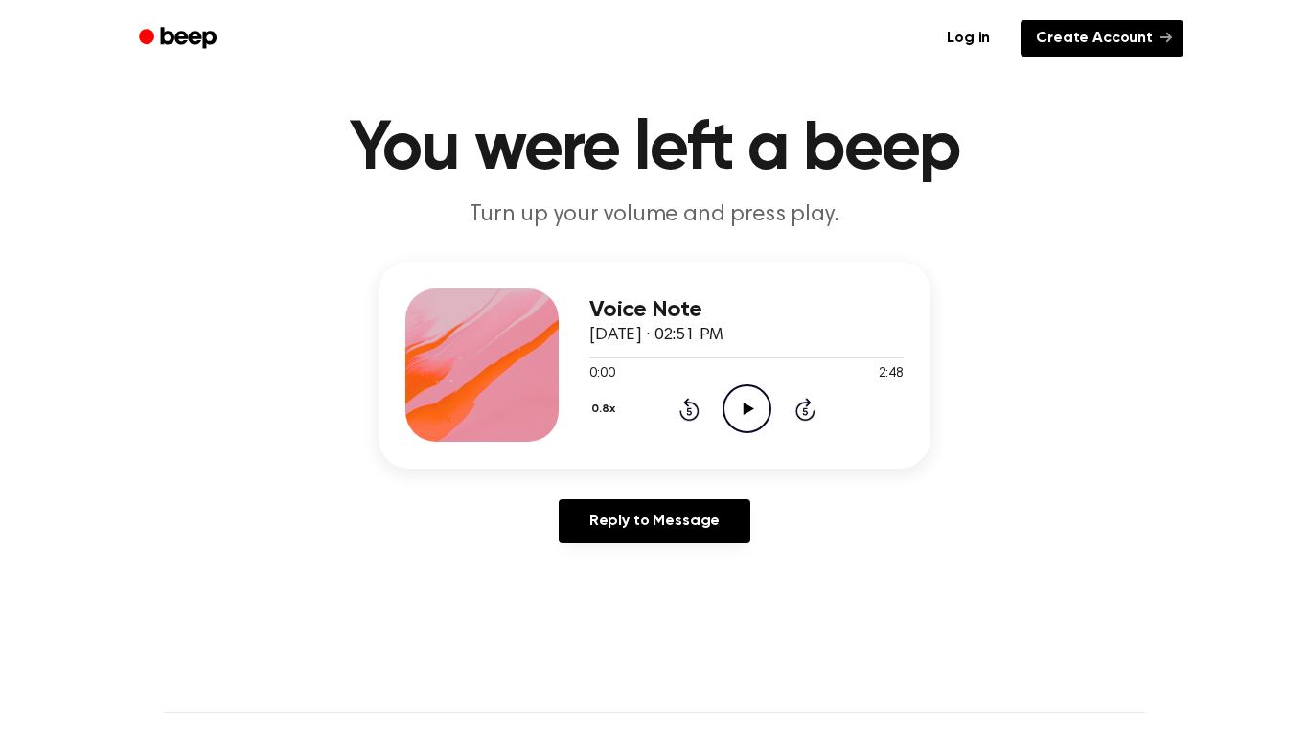
click at [1100, 41] on link "Create Account" at bounding box center [1101, 38] width 163 height 36
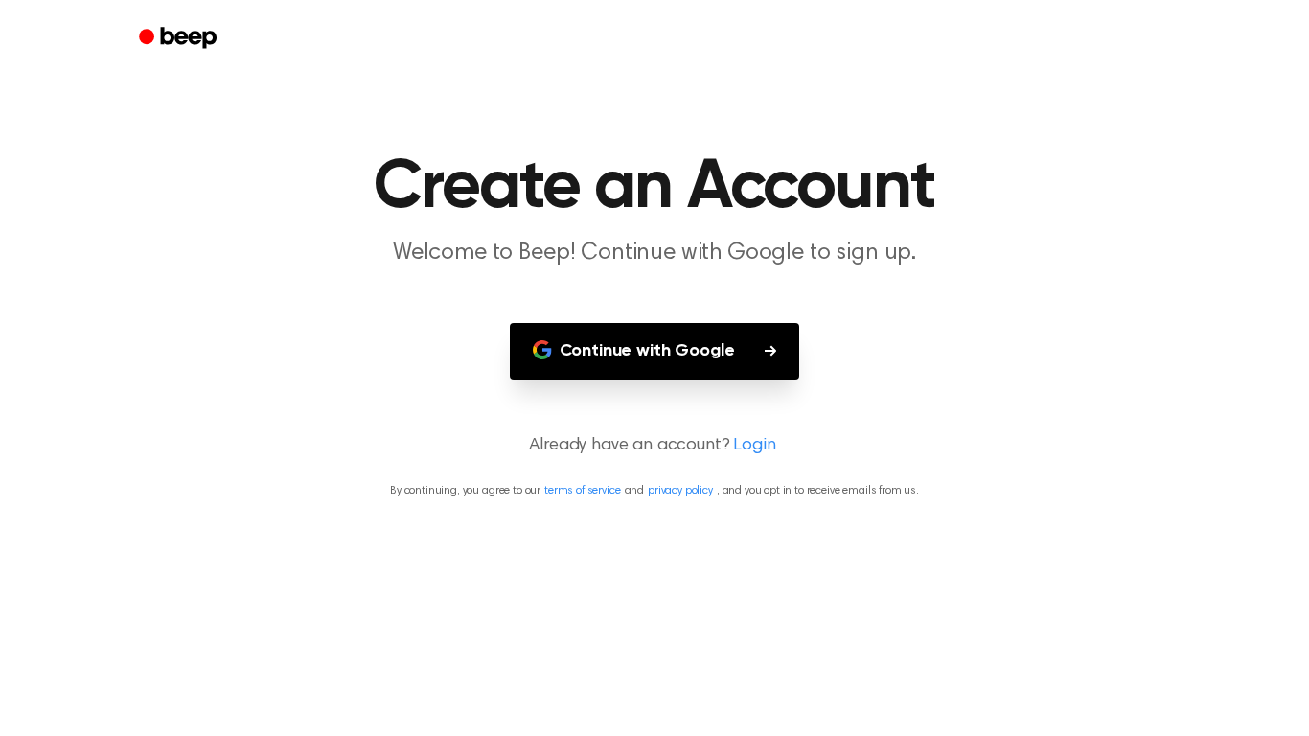
click at [698, 362] on button "Continue with Google" at bounding box center [655, 351] width 290 height 57
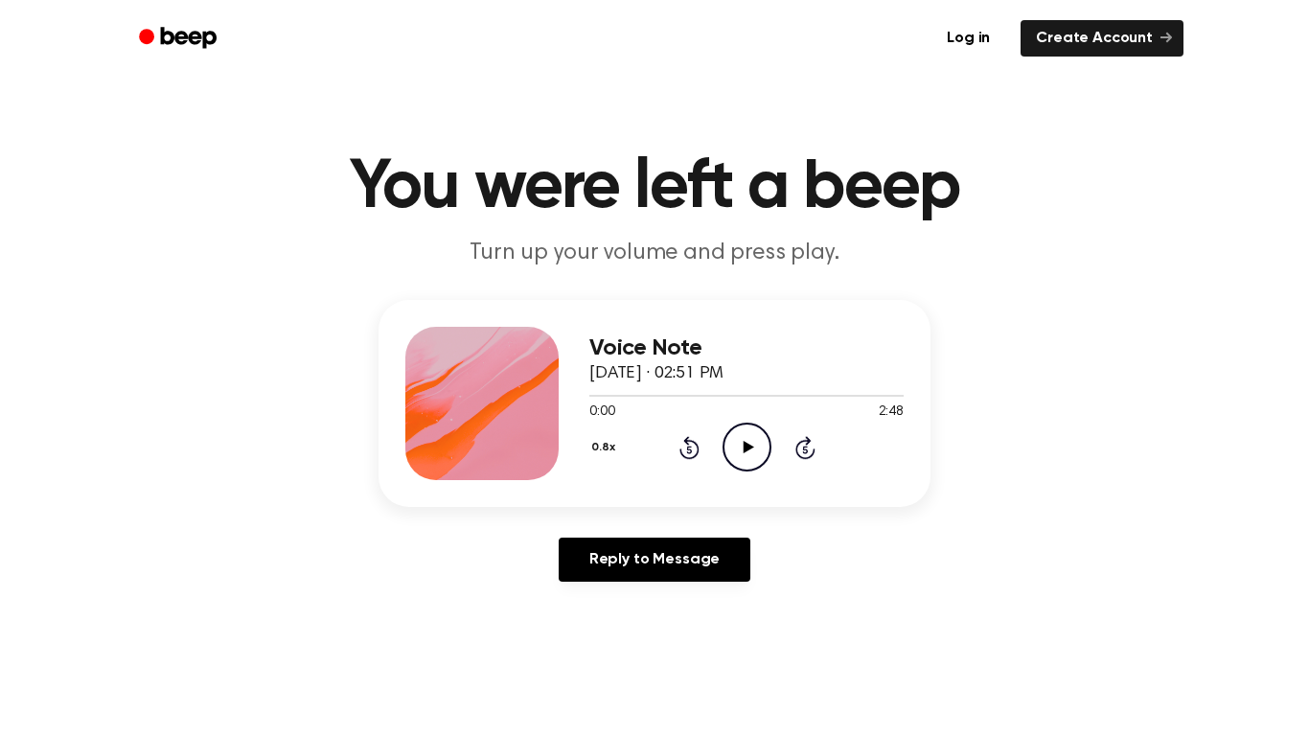
scroll to position [38, 0]
